Goal: Find specific page/section: Find specific page/section

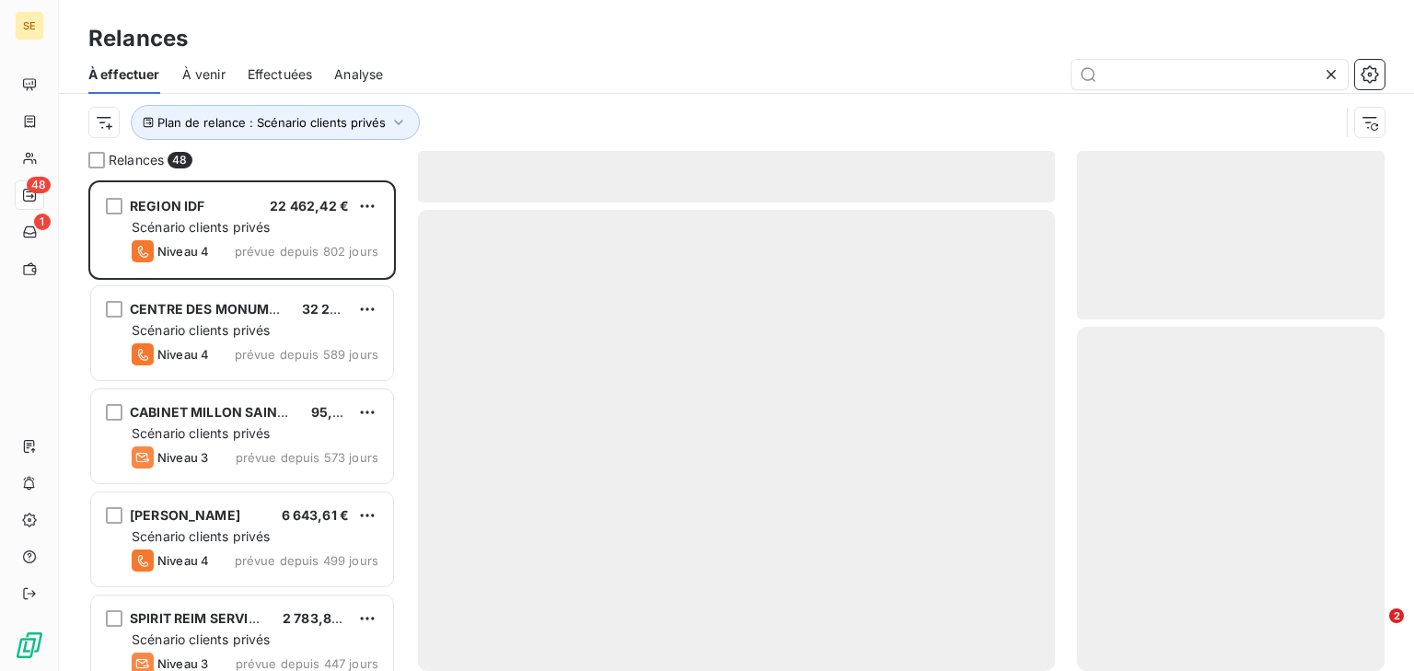
scroll to position [479, 295]
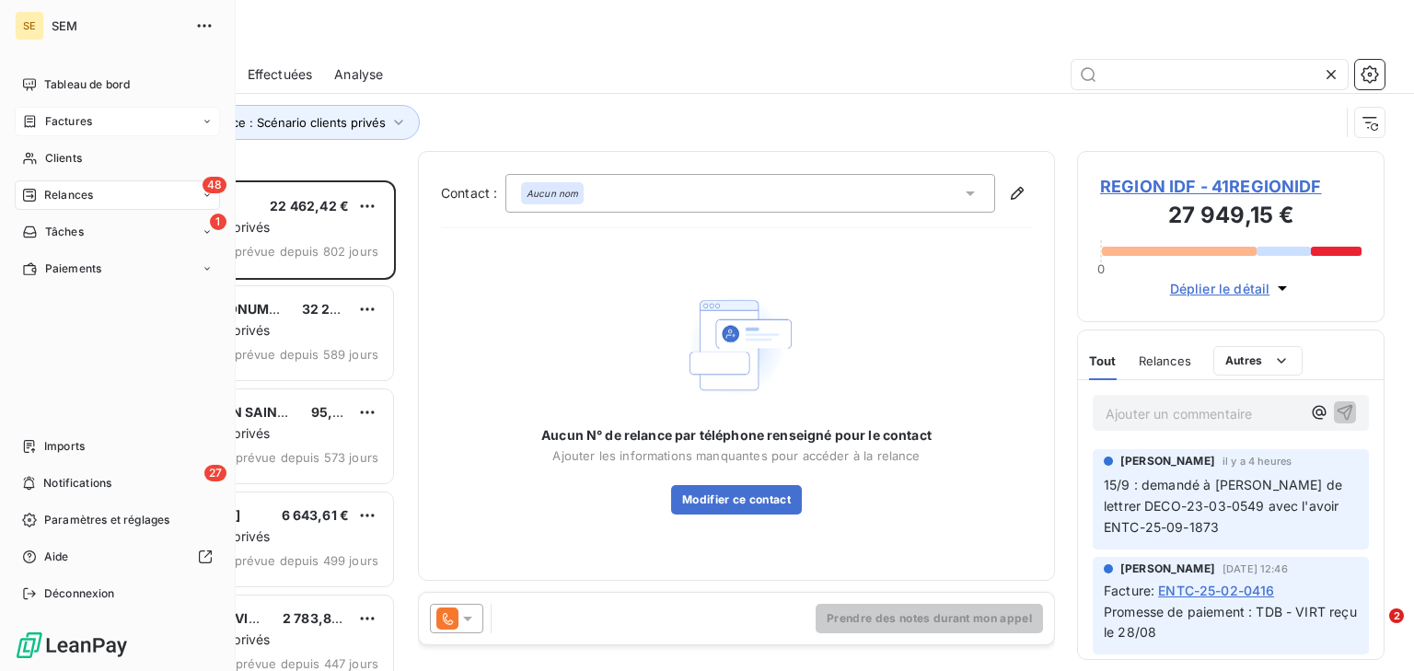
click at [79, 124] on span "Factures" at bounding box center [68, 121] width 47 height 17
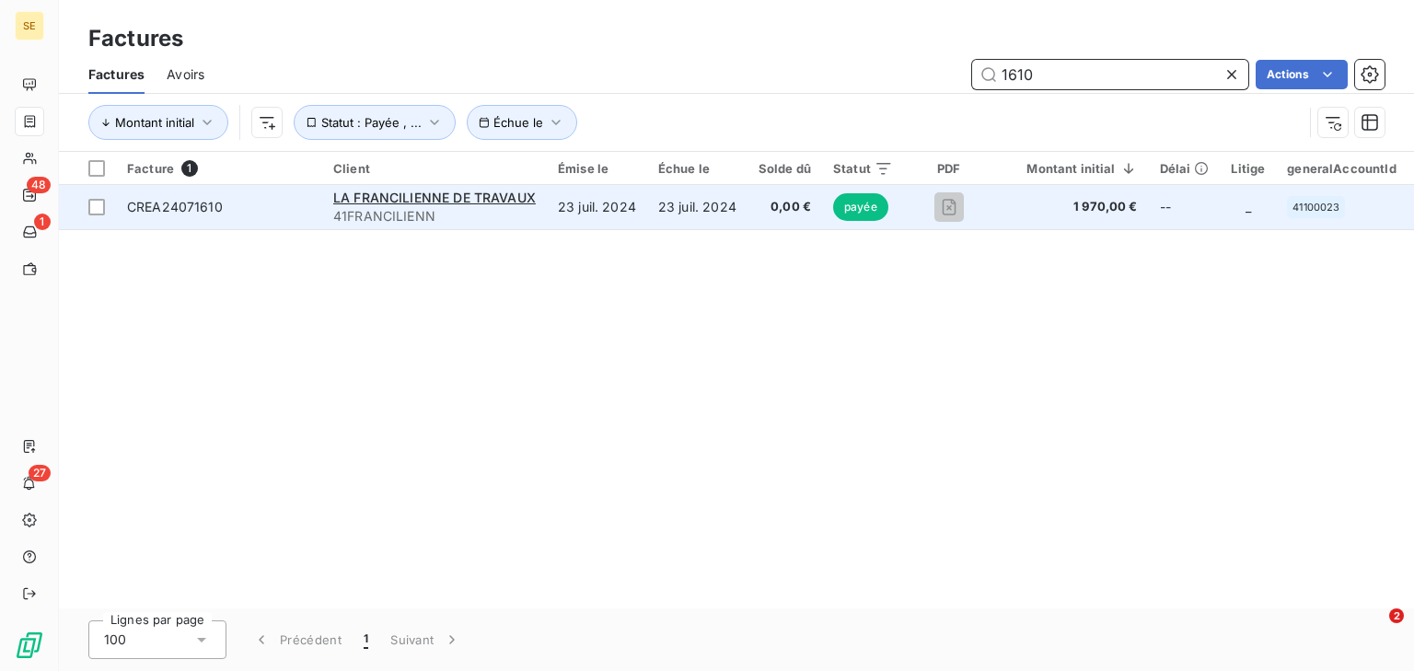
type input "1610"
click at [572, 205] on td "23 juil. 2024" at bounding box center [597, 207] width 100 height 44
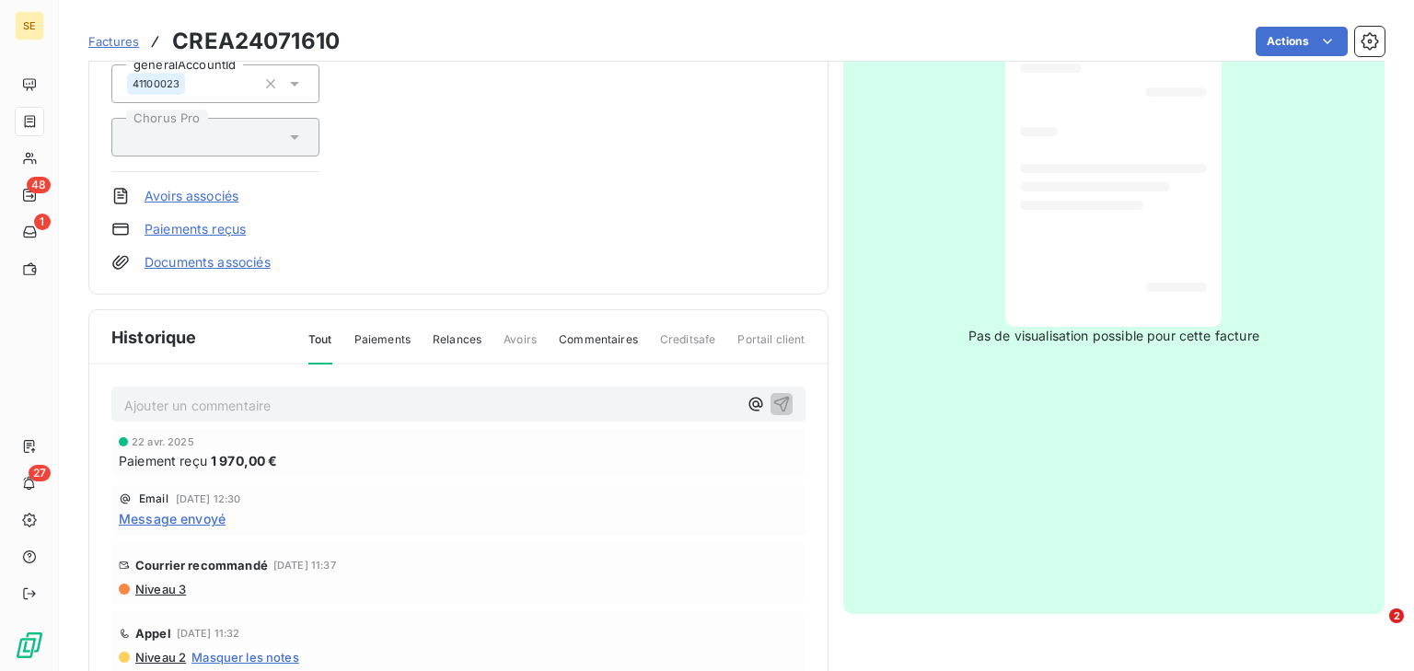
scroll to position [399, 0]
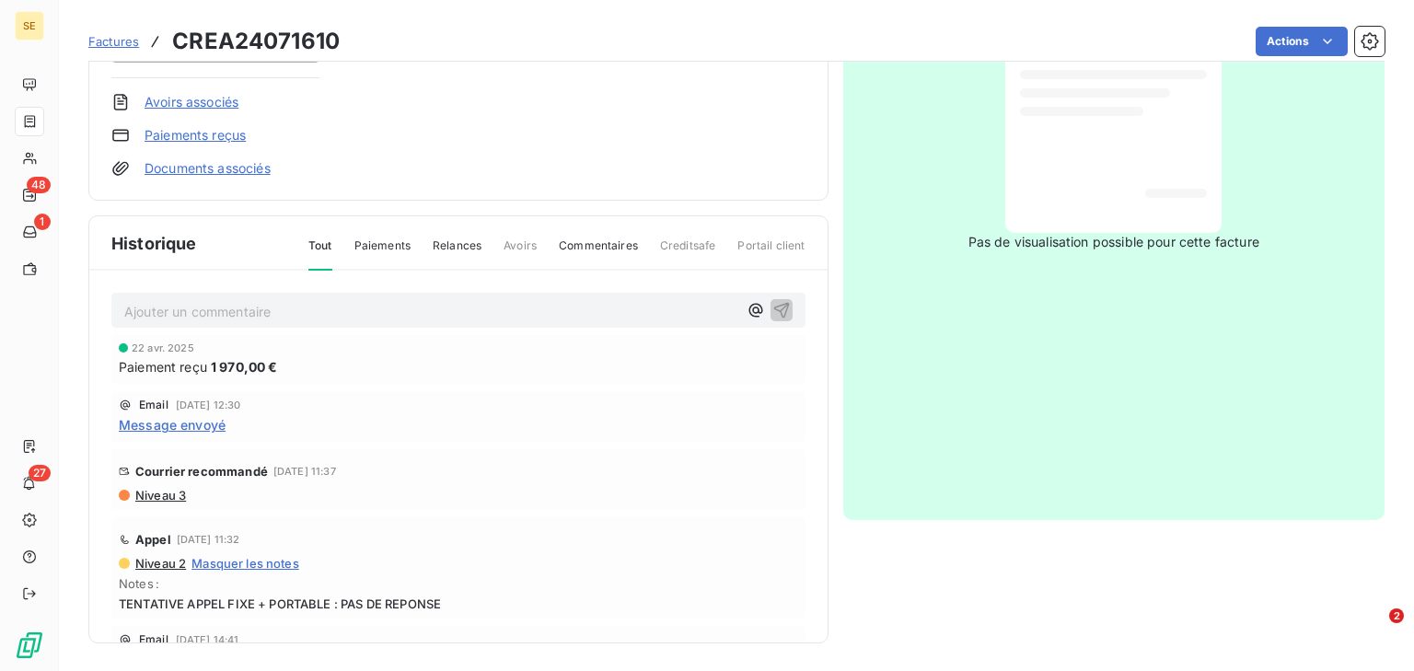
click at [1061, 148] on div at bounding box center [1113, 87] width 187 height 261
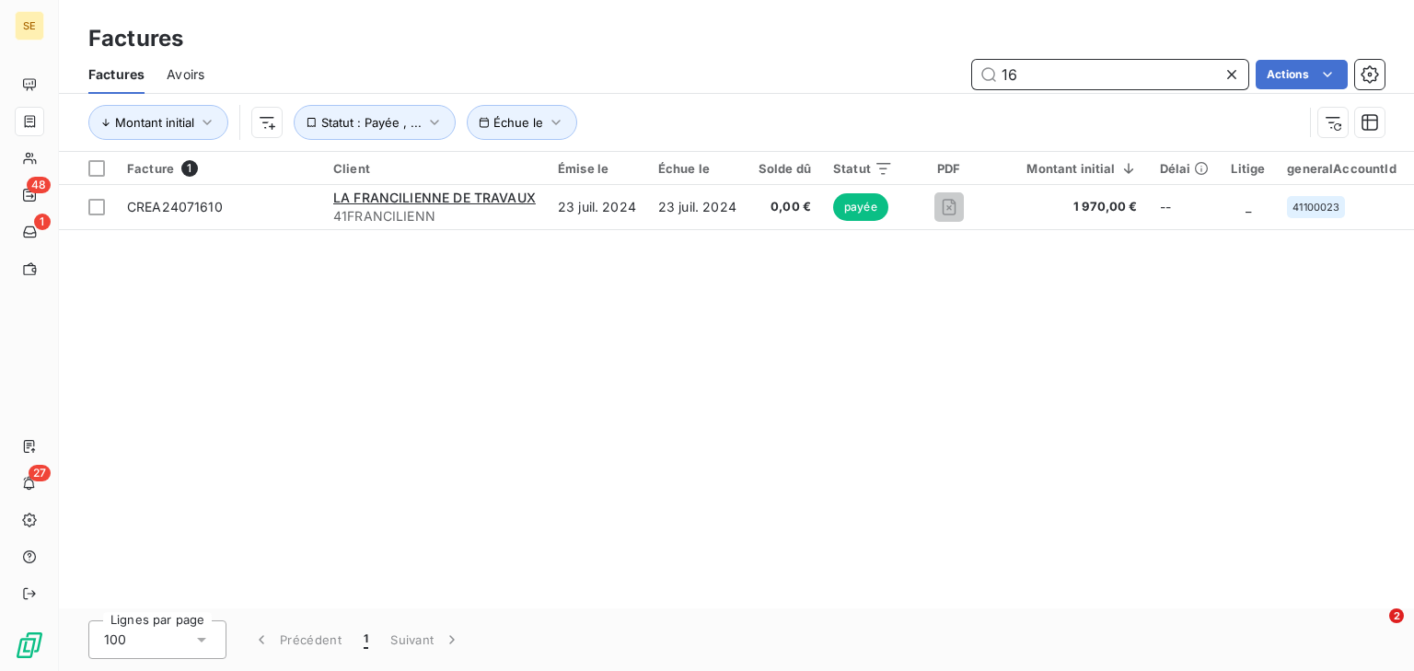
type input "1"
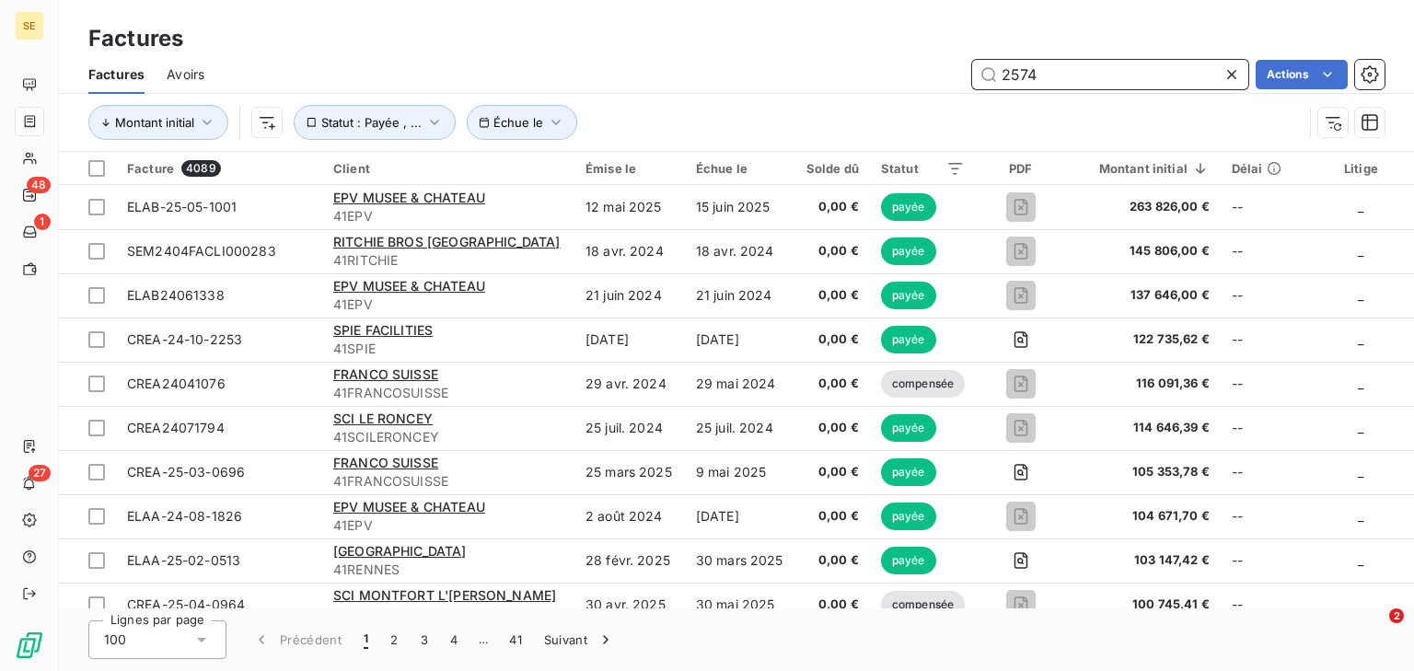
click at [1025, 77] on input "2574" at bounding box center [1110, 74] width 276 height 29
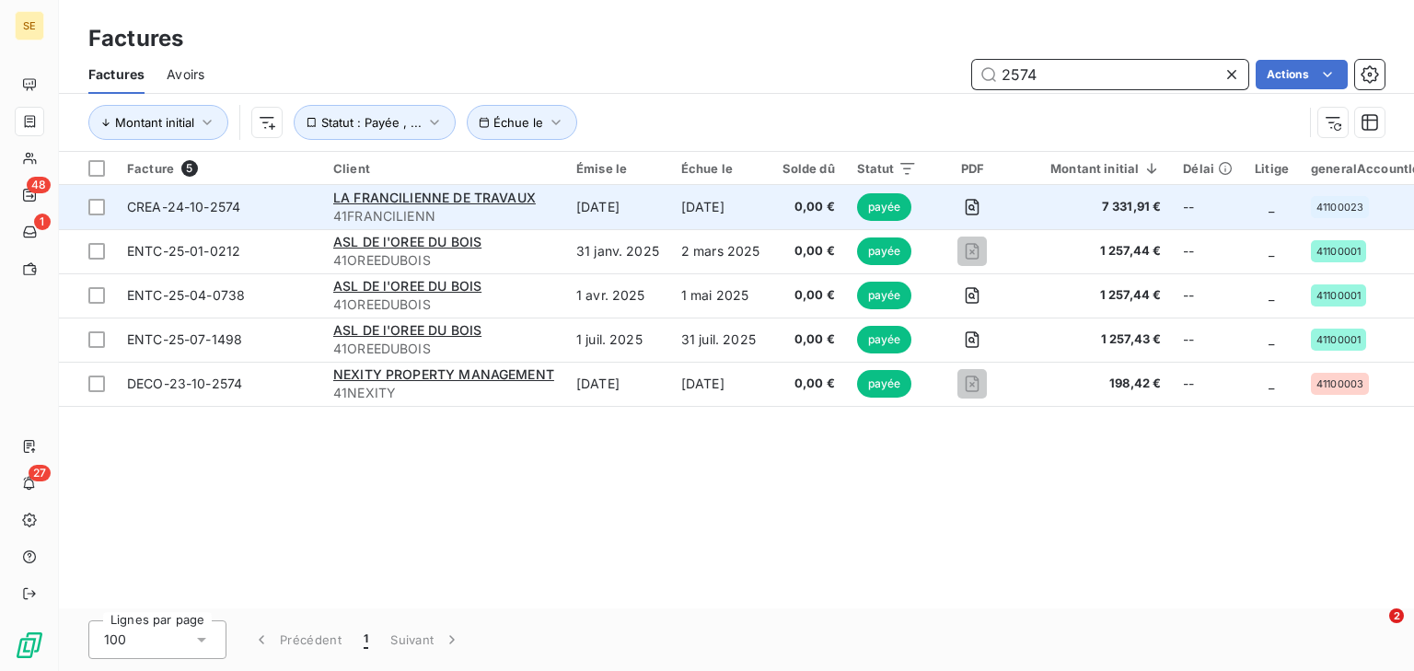
type input "2574"
click at [571, 205] on td "[DATE]" at bounding box center [617, 207] width 105 height 44
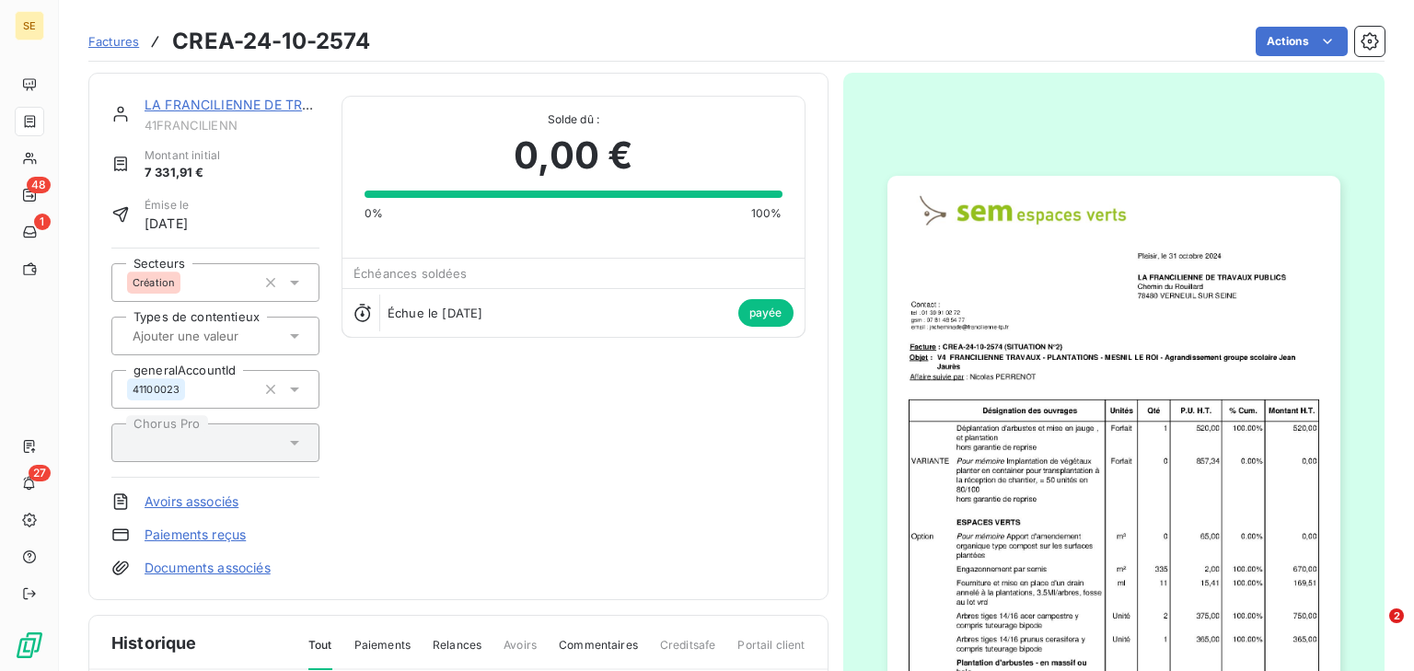
scroll to position [399, 0]
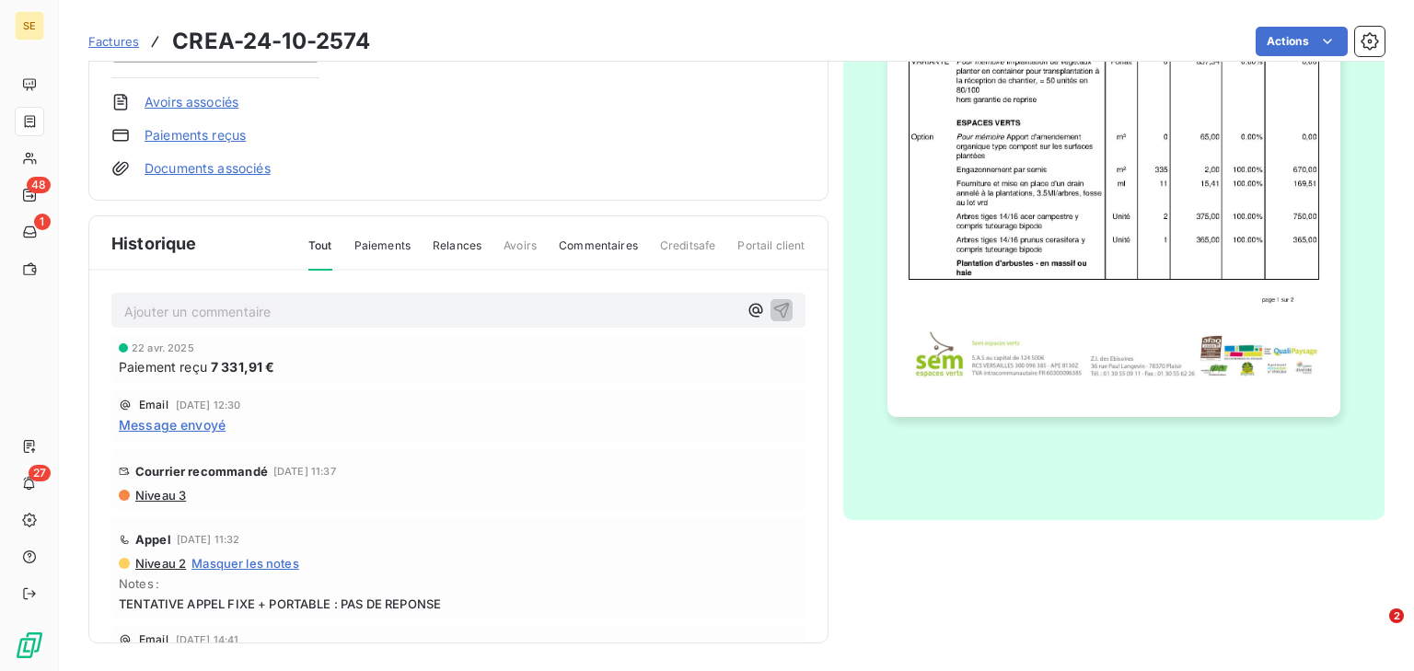
click at [1064, 228] on img "button" at bounding box center [1113, 96] width 453 height 640
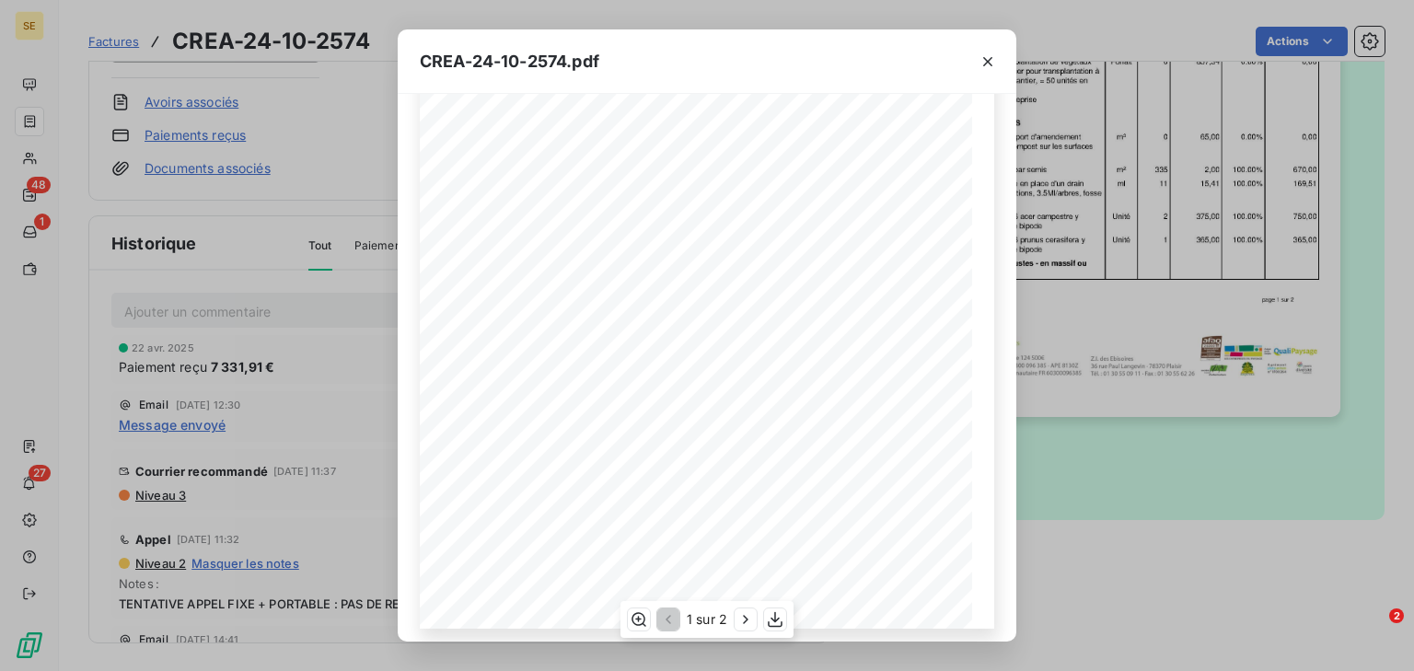
scroll to position [276, 0]
click at [740, 623] on icon "button" at bounding box center [745, 619] width 18 height 18
click at [978, 63] on icon "button" at bounding box center [987, 61] width 18 height 18
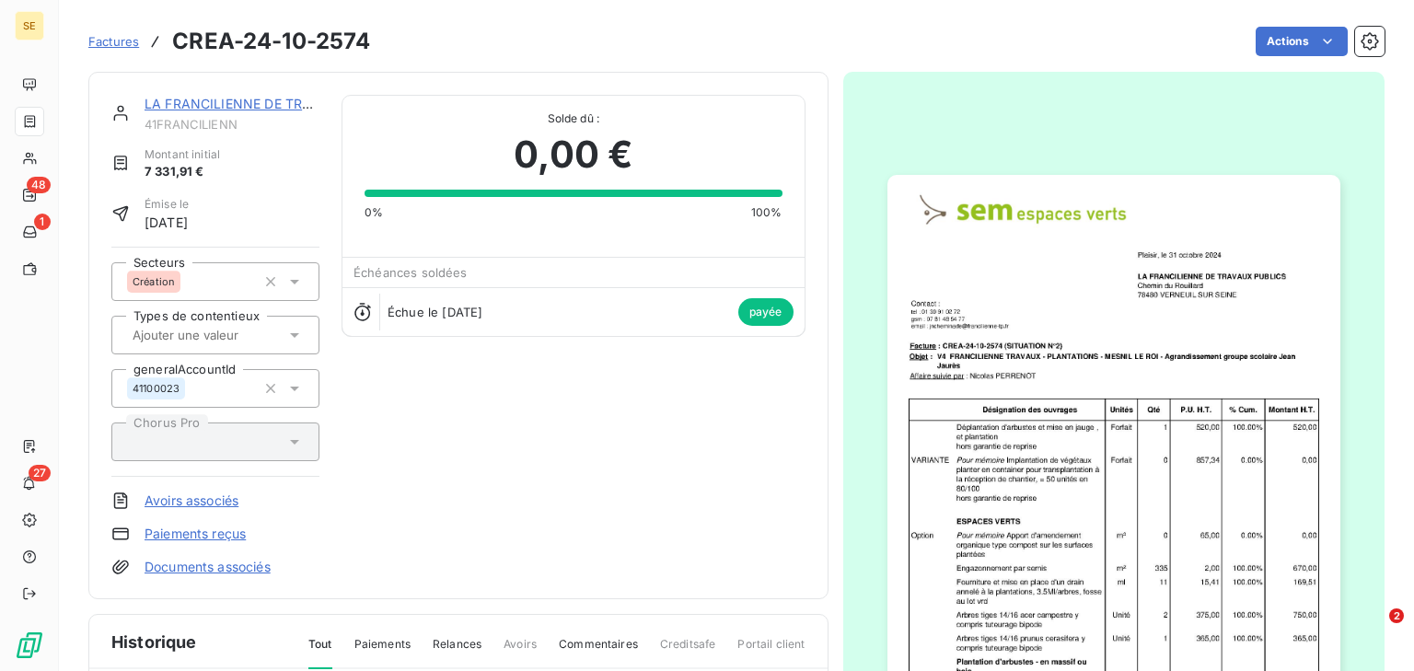
click at [165, 566] on link "Documents associés" at bounding box center [208, 567] width 126 height 18
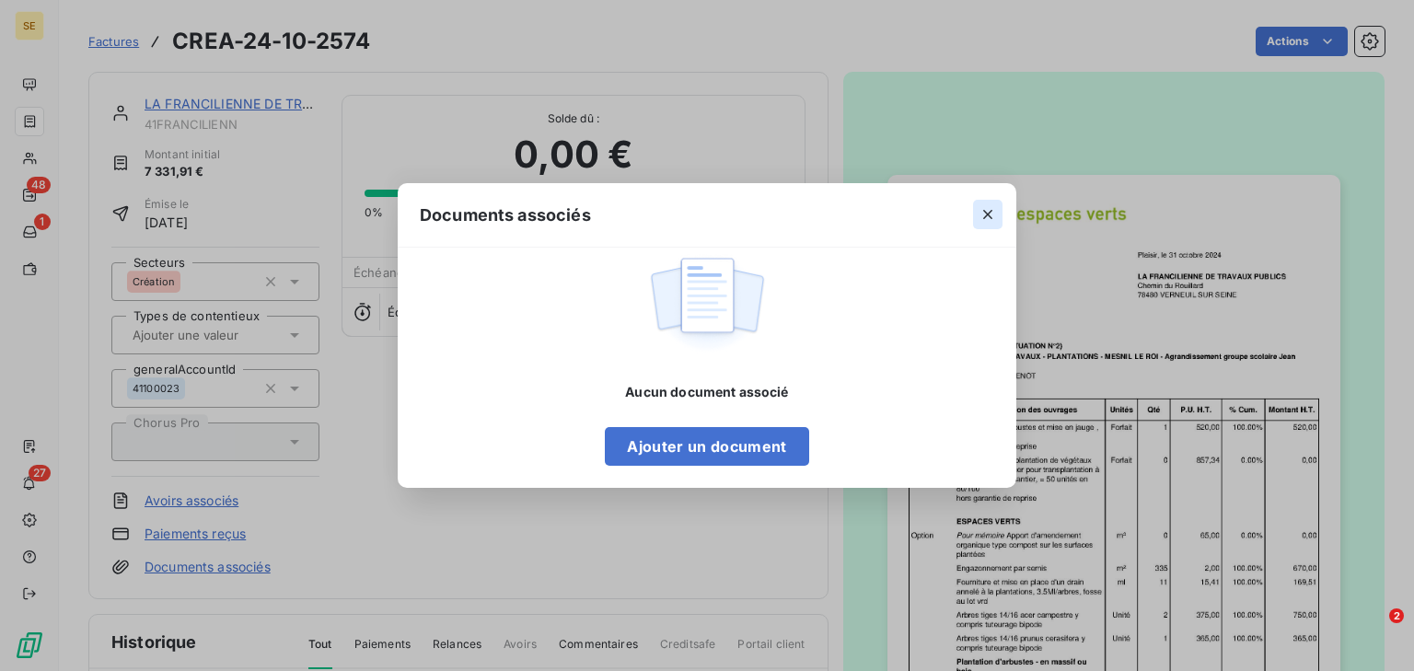
click at [983, 215] on icon "button" at bounding box center [987, 214] width 18 height 18
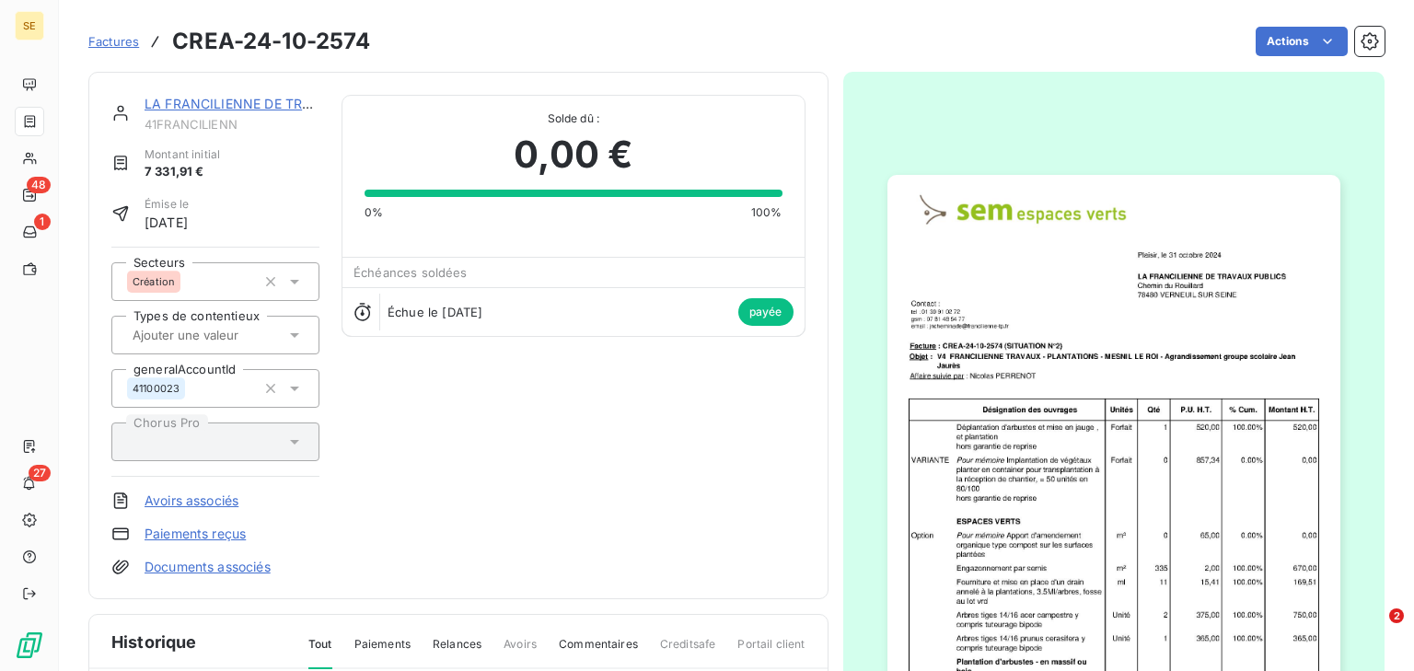
click at [278, 100] on link "LA FRANCILIENNE DE TRAVAUX" at bounding box center [246, 104] width 202 height 16
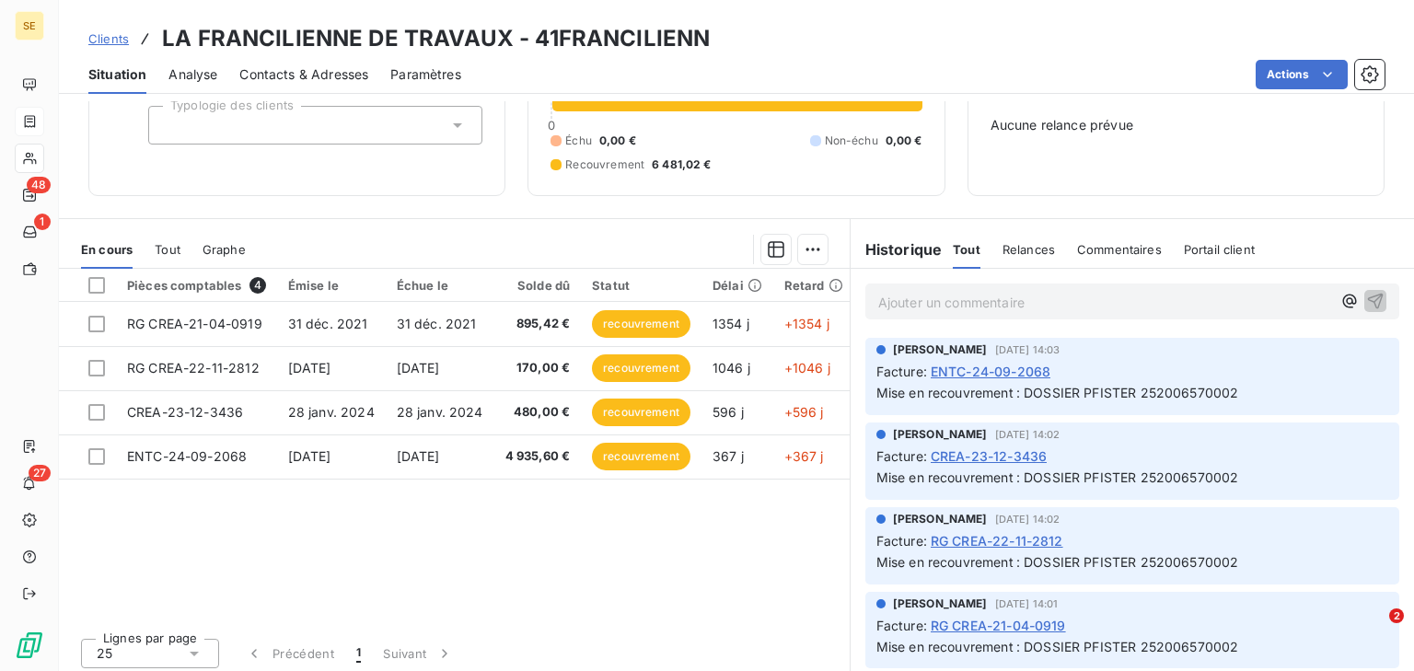
scroll to position [124, 0]
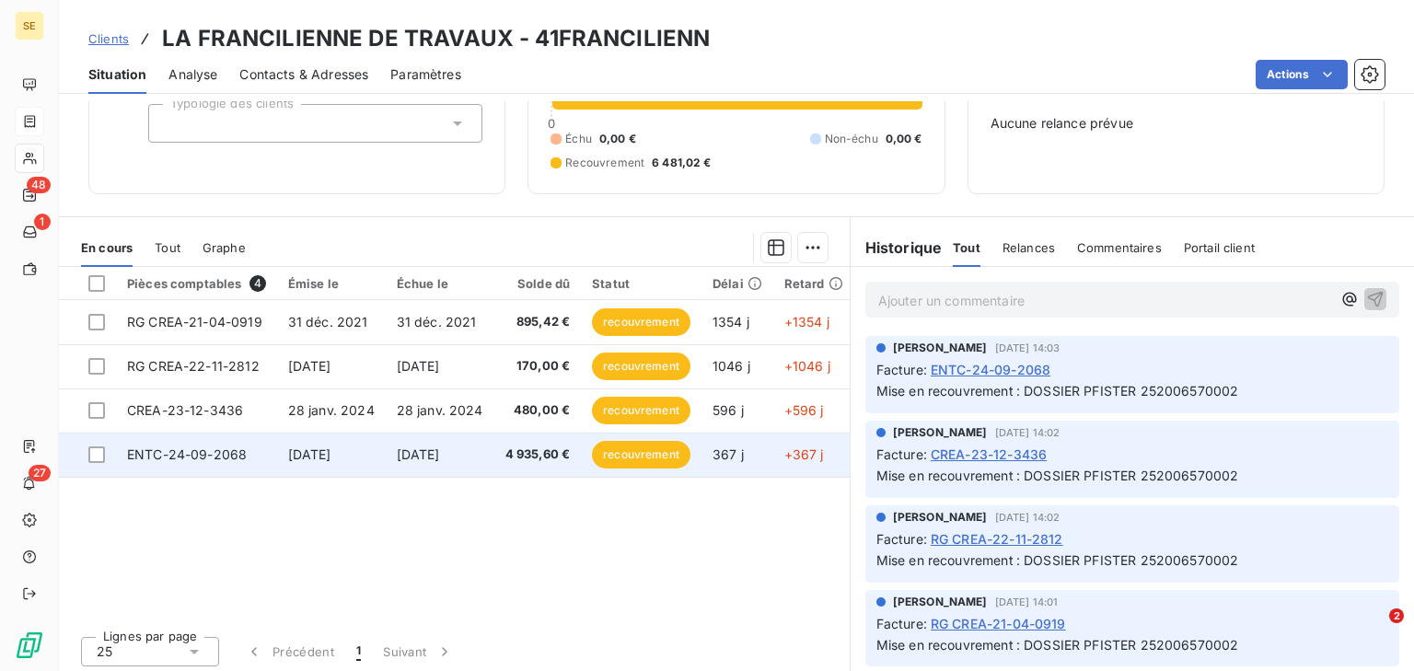
click at [376, 441] on td "[DATE]" at bounding box center [331, 455] width 109 height 44
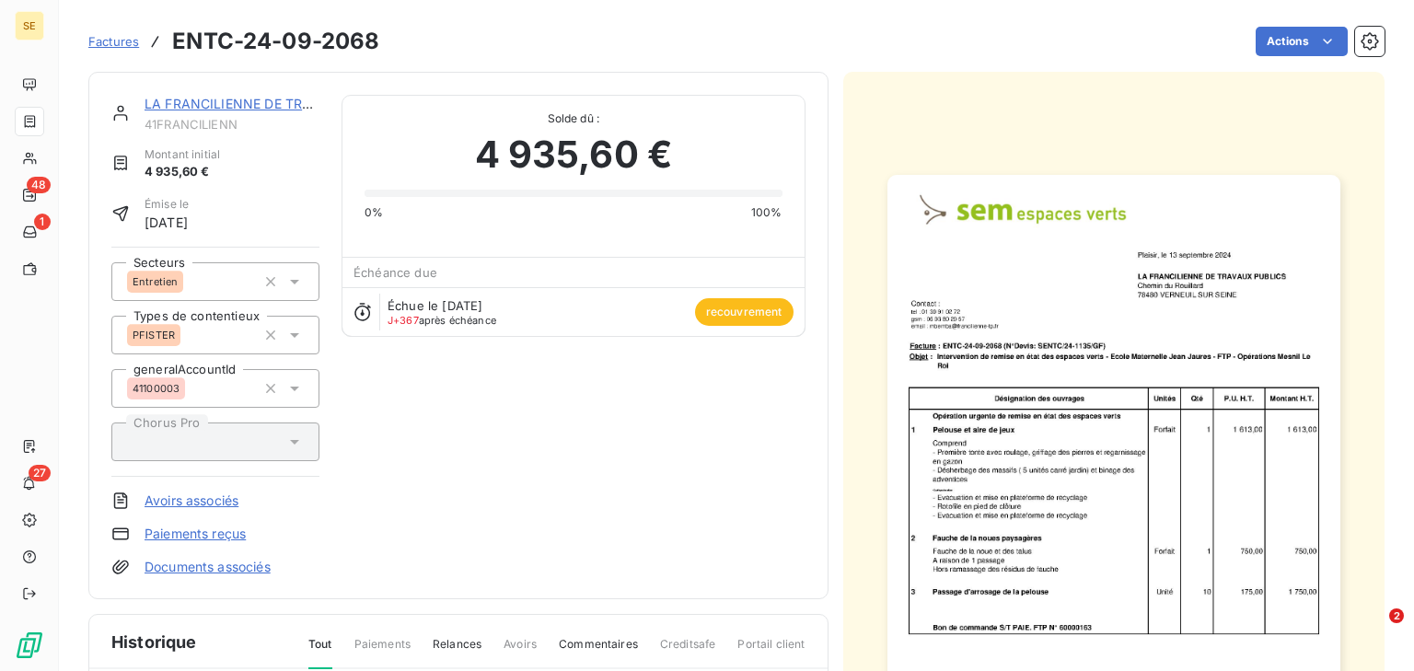
click at [376, 441] on div "LA FRANCILIENNE DE TRAVAUX 41FRANCILIENN Montant initial 4 935,60 € Émise le [D…" at bounding box center [458, 557] width 740 height 970
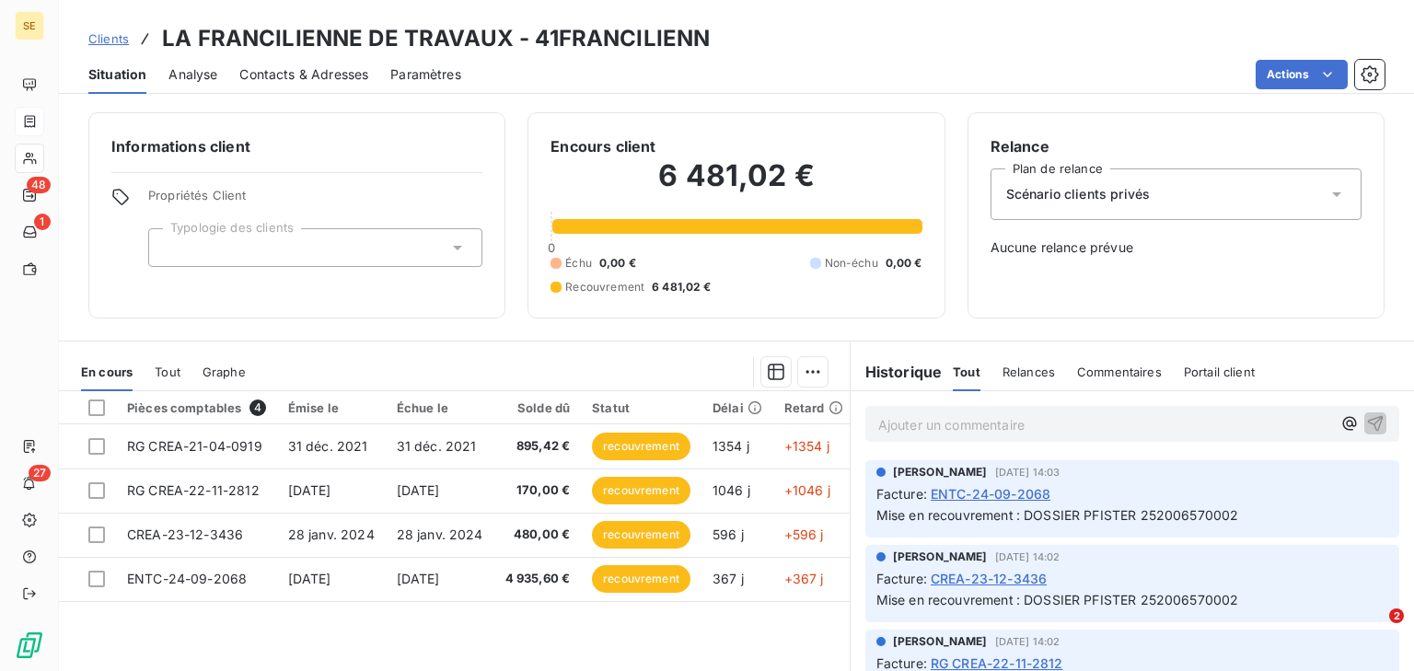
scroll to position [94, 0]
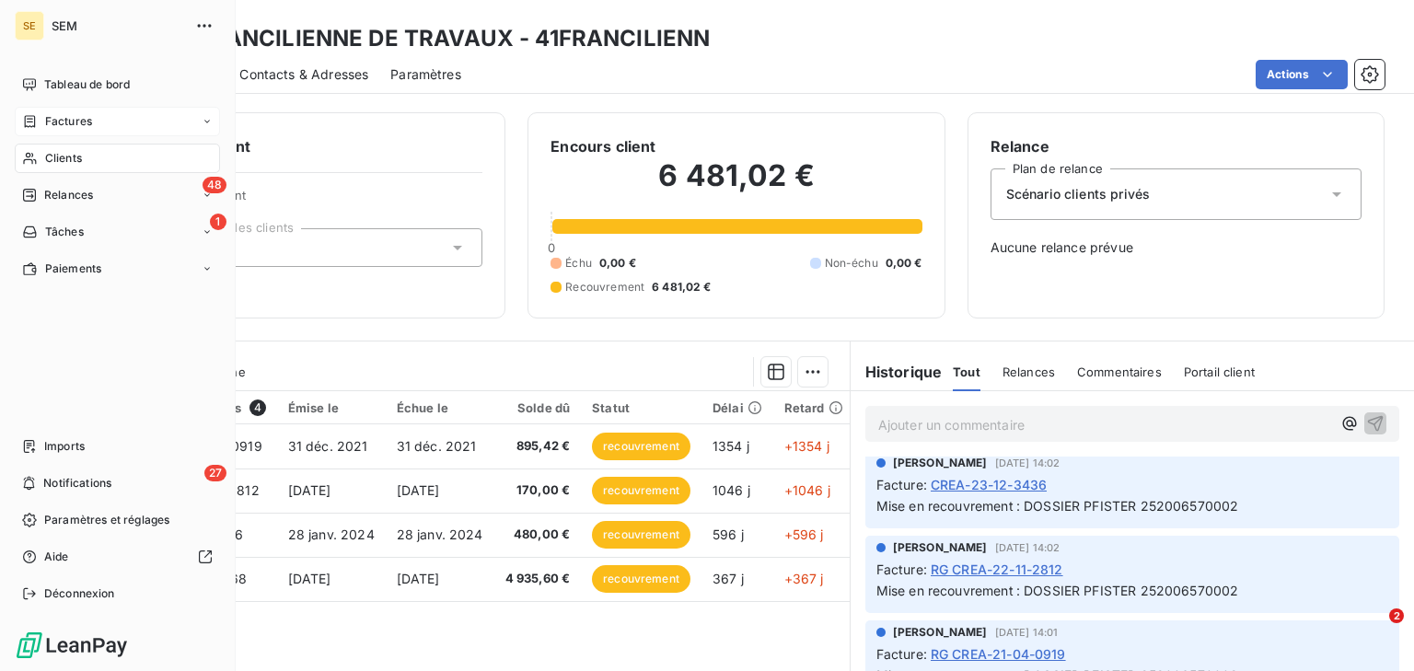
click at [69, 159] on span "Clients" at bounding box center [63, 158] width 37 height 17
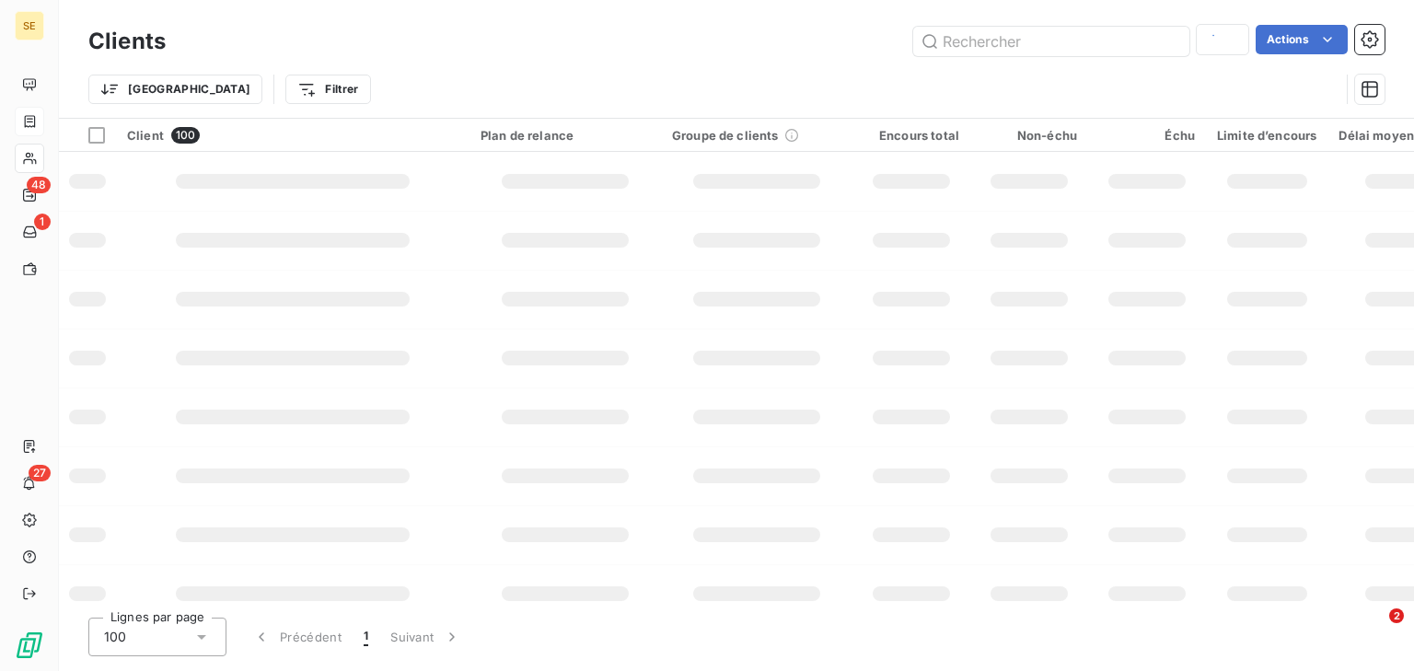
type input "bord"
type input "f"
type input "l"
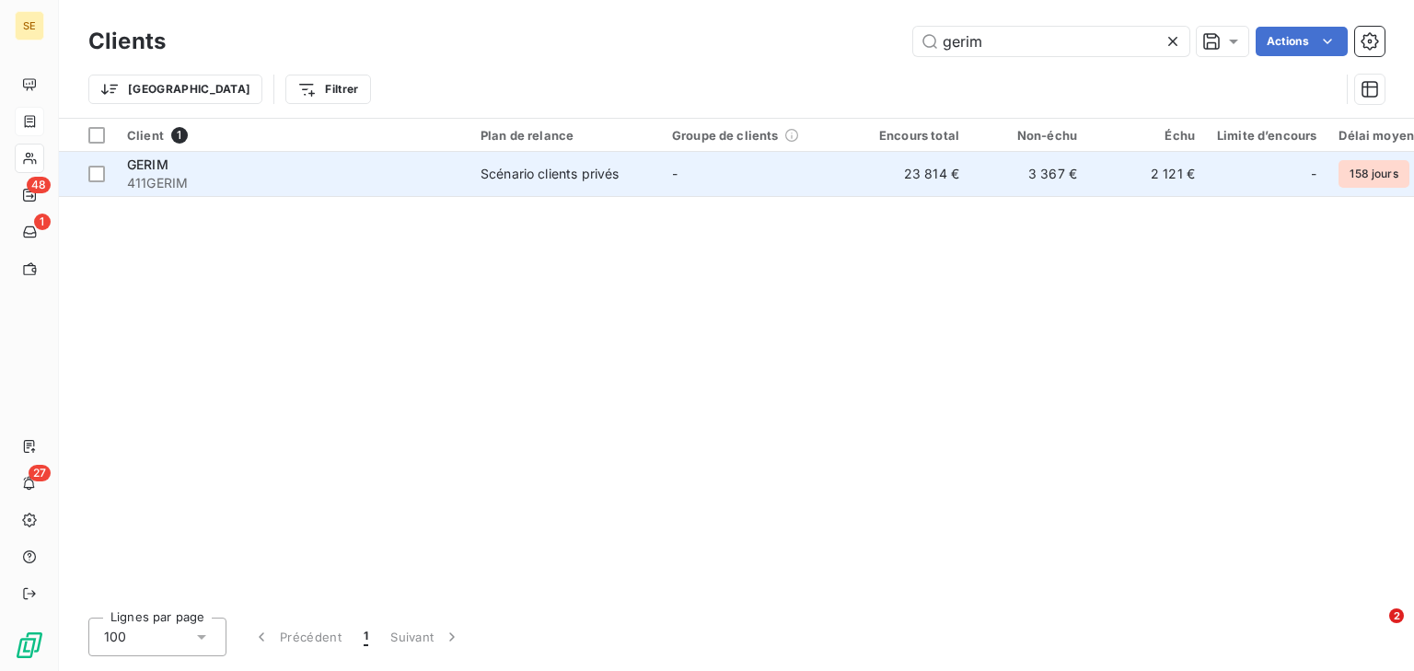
type input "gerim"
click at [582, 172] on div "Scénario clients privés" at bounding box center [549, 174] width 138 height 18
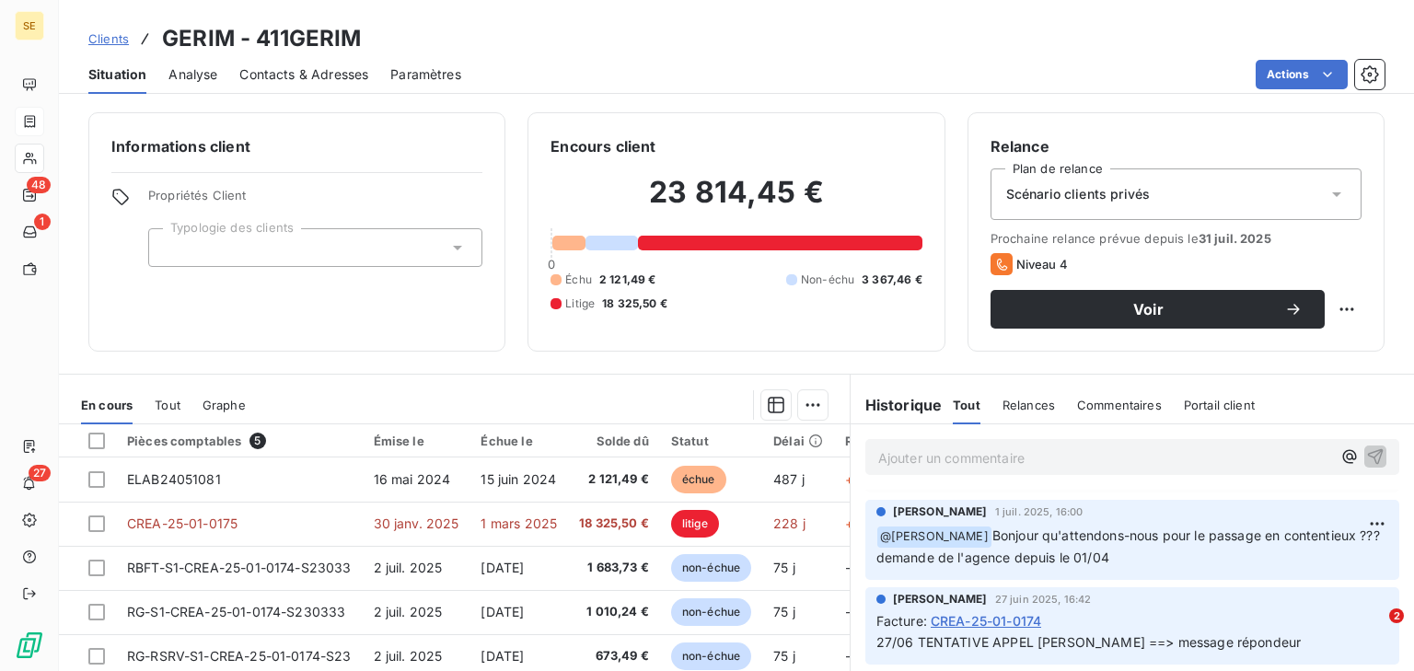
scroll to position [1576, 0]
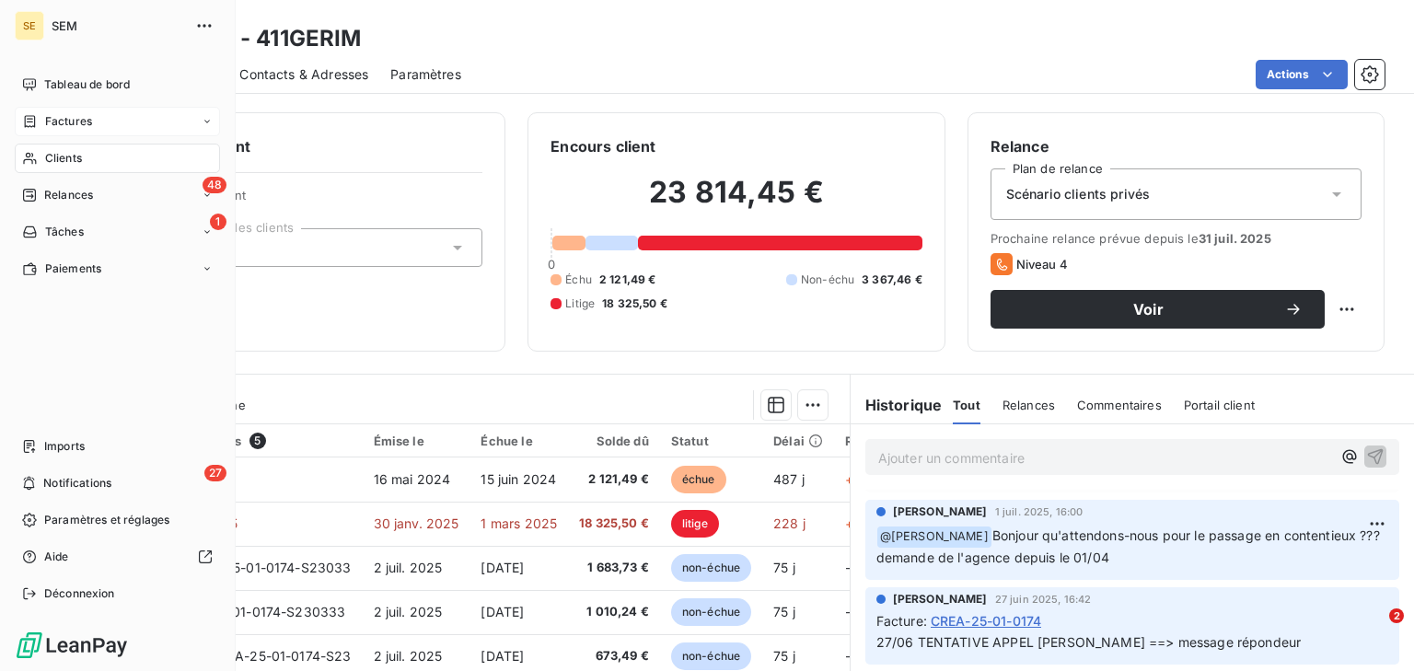
click at [53, 153] on span "Clients" at bounding box center [63, 158] width 37 height 17
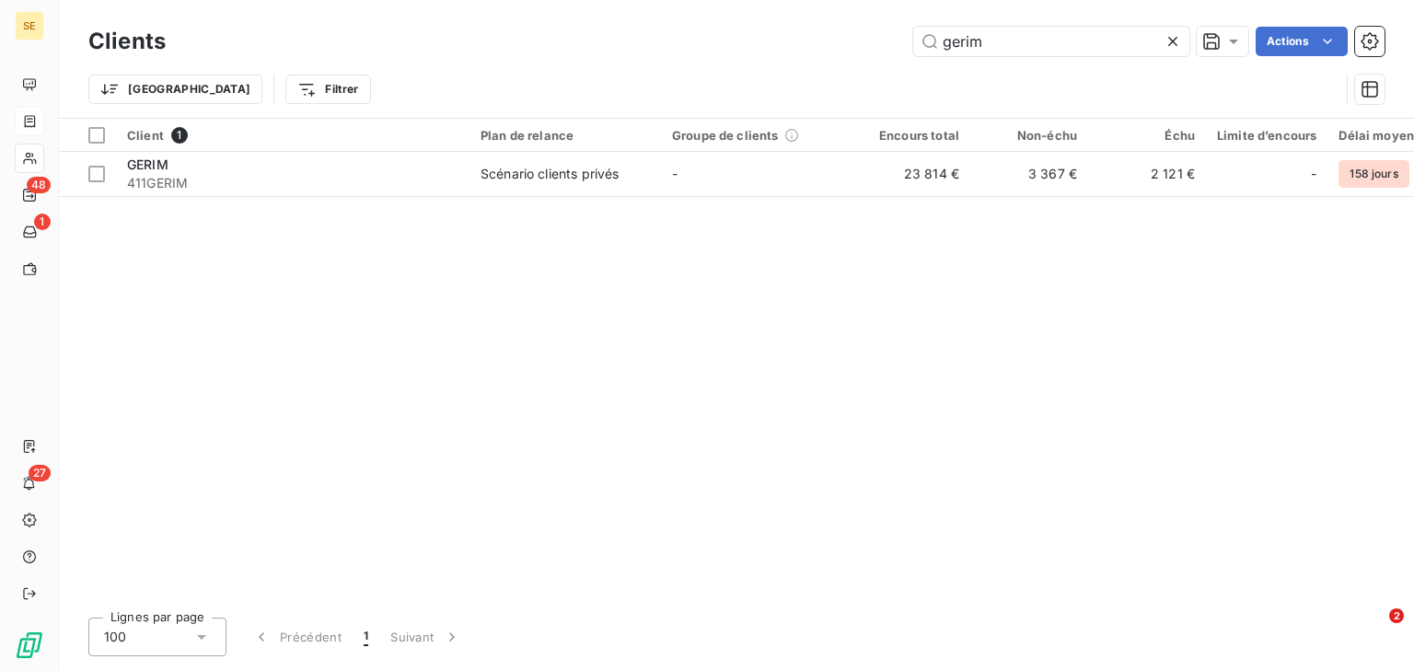
click at [1174, 44] on icon at bounding box center [1172, 41] width 9 height 9
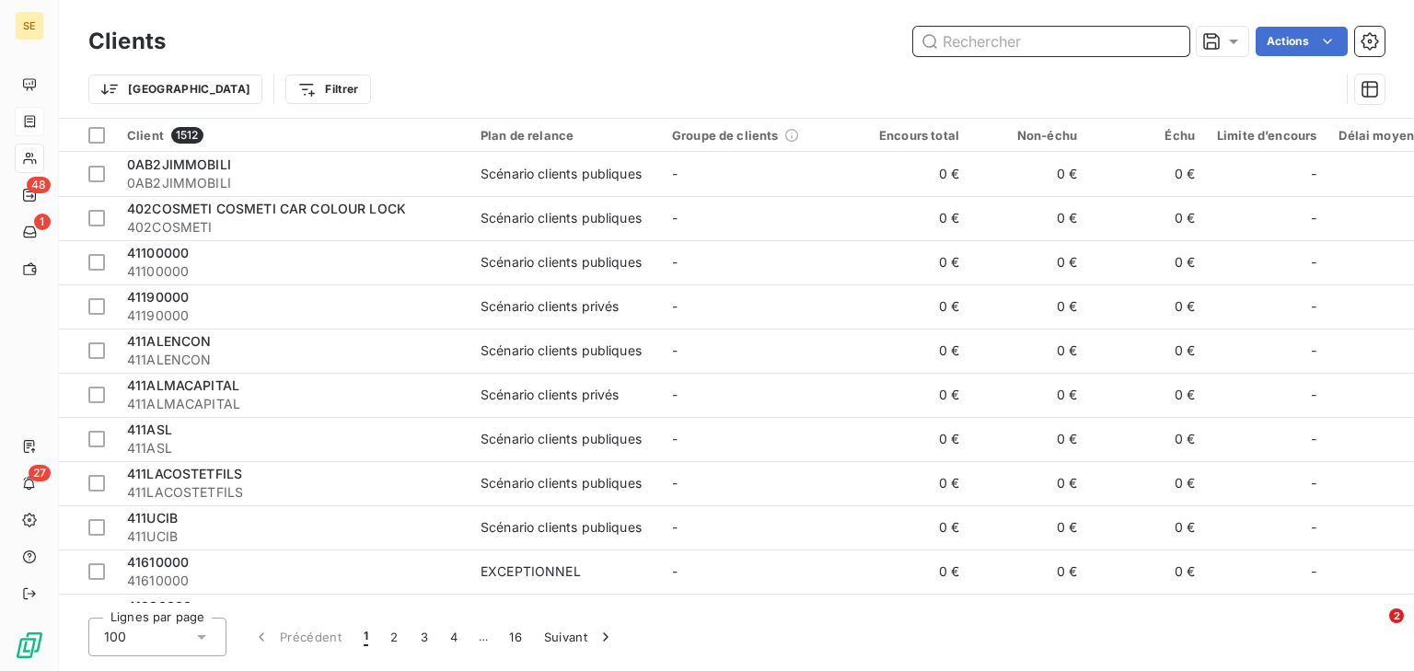
click at [1072, 42] on input "text" at bounding box center [1051, 41] width 276 height 29
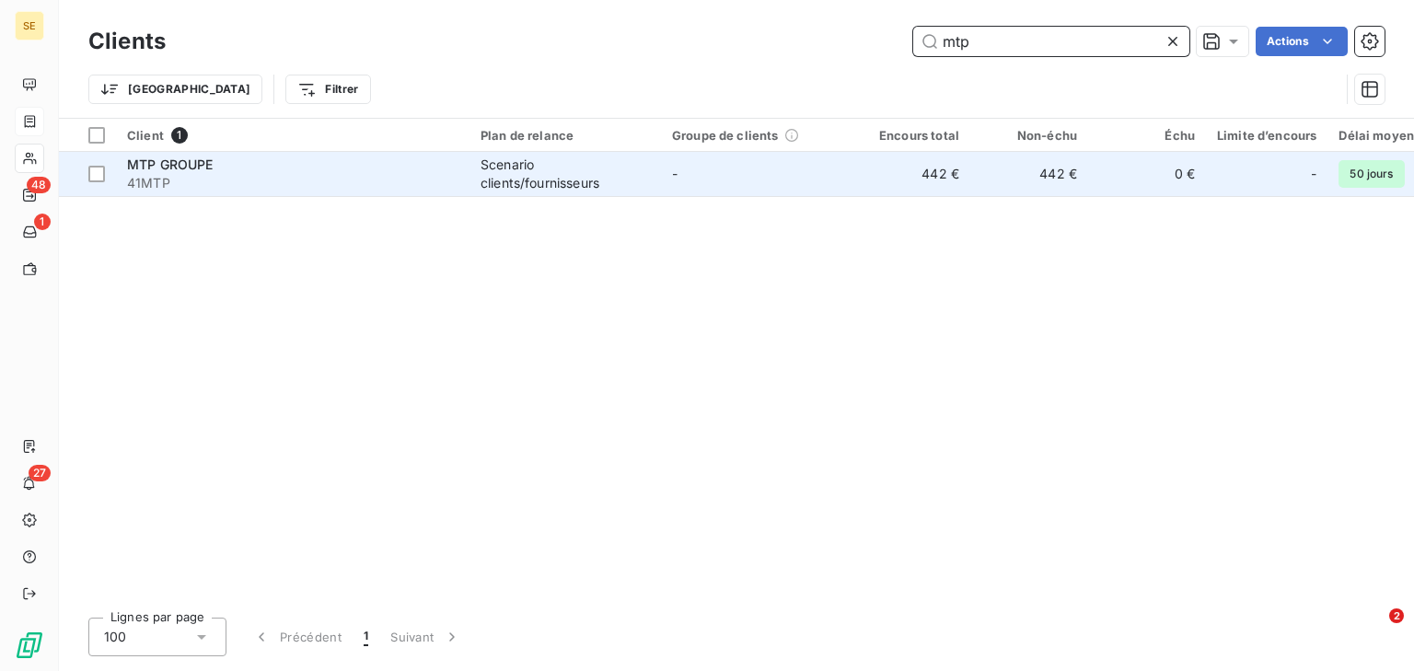
type input "mtp"
click at [526, 173] on div "Scenario clients/fournisseurs" at bounding box center [564, 174] width 169 height 37
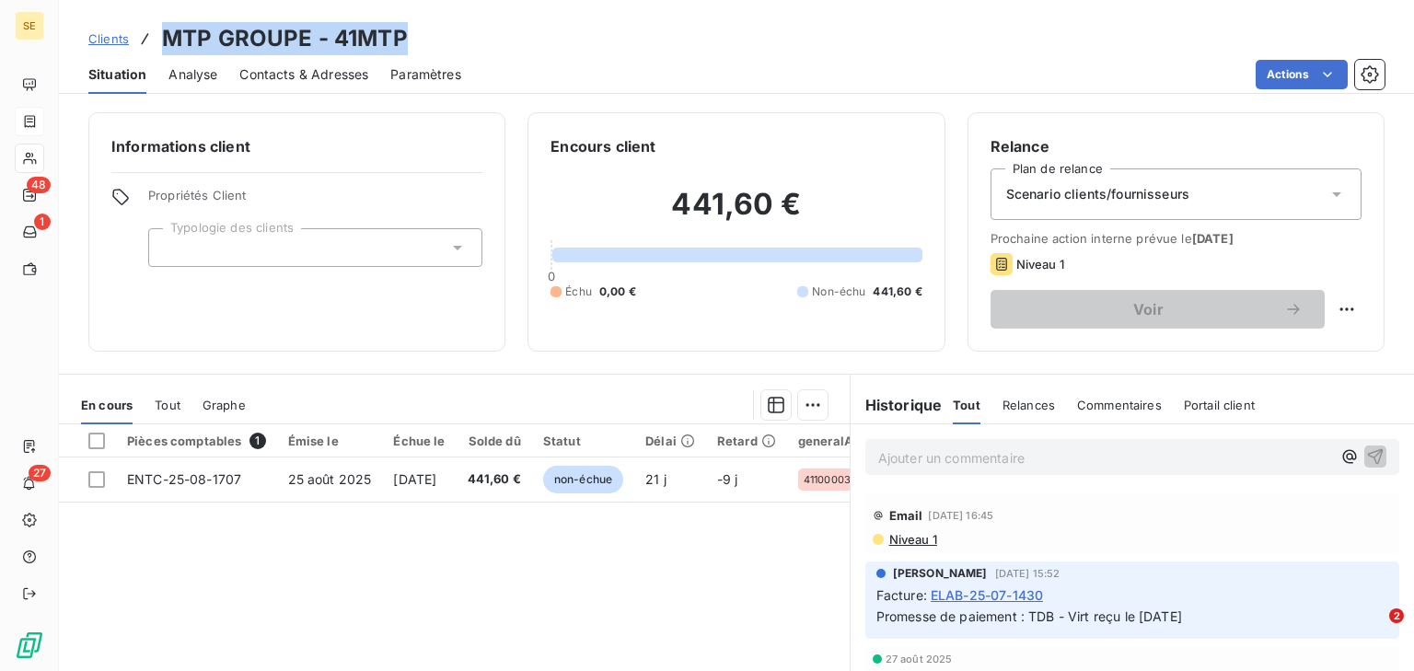
drag, startPoint x: 410, startPoint y: 41, endPoint x: 162, endPoint y: 22, distance: 248.4
click at [162, 22] on div "Clients MTP GROUPE - 41MTP" at bounding box center [736, 38] width 1355 height 33
click at [887, 362] on div "Informations client Propriétés Client Typologie des clients Encours client 441,…" at bounding box center [736, 386] width 1355 height 570
click at [911, 542] on span "Niveau 1" at bounding box center [912, 539] width 50 height 15
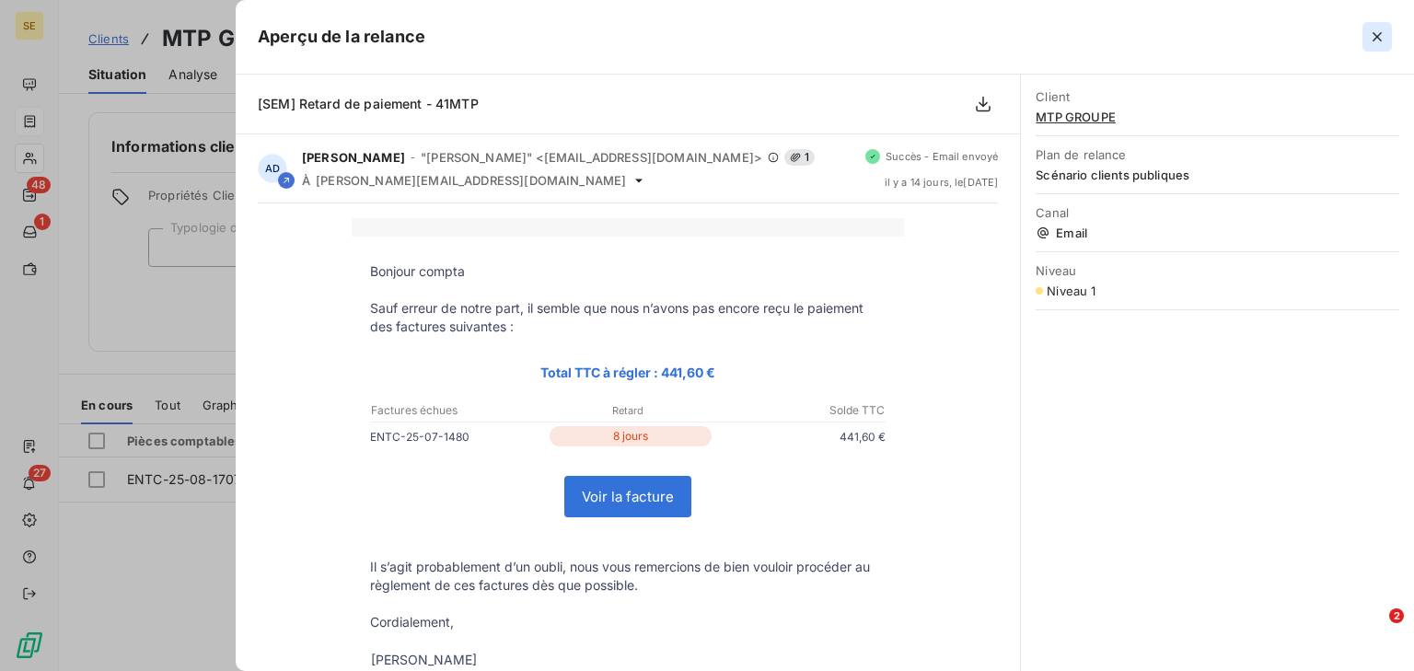
click at [1371, 37] on icon "button" at bounding box center [1377, 37] width 18 height 18
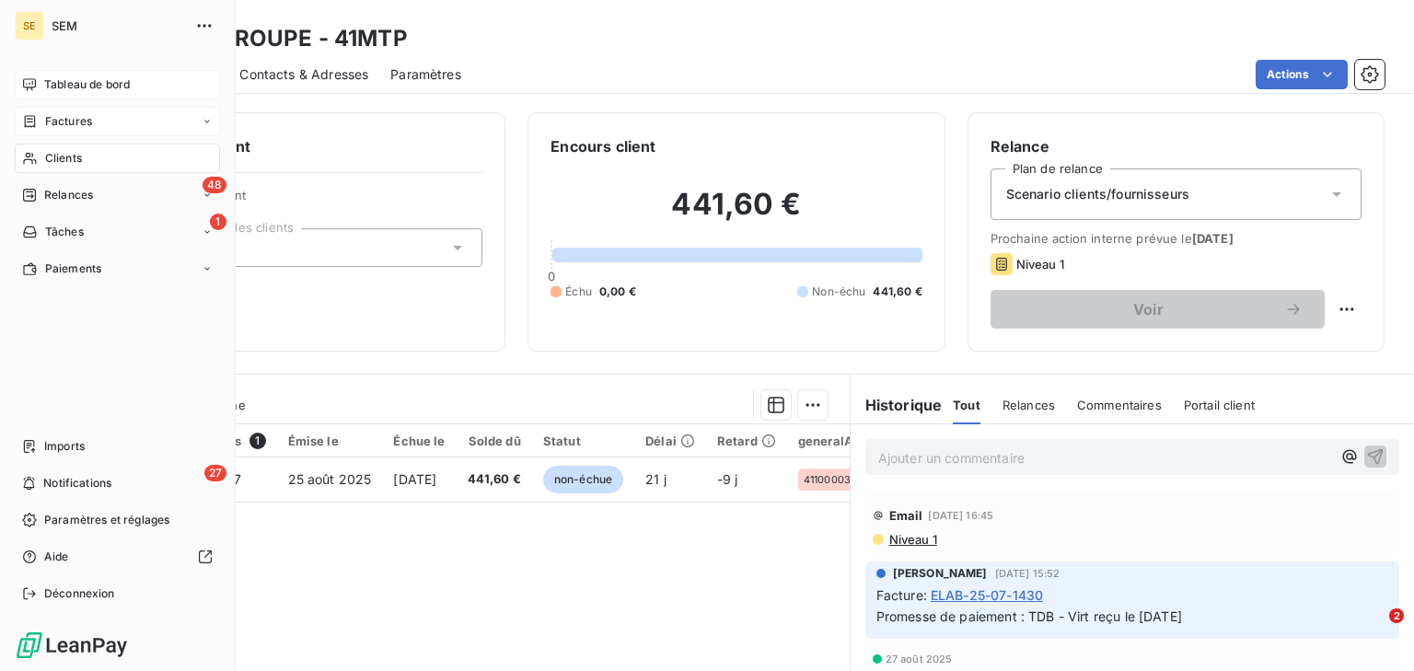
click at [50, 85] on span "Tableau de bord" at bounding box center [87, 84] width 86 height 17
